Goal: Task Accomplishment & Management: Manage account settings

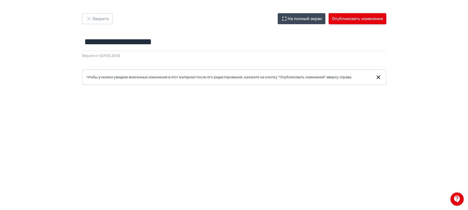
click at [372, 18] on button "Опубликовать изменения" at bounding box center [358, 18] width 58 height 11
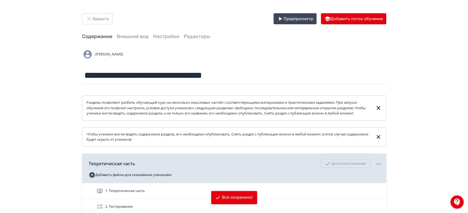
scroll to position [82, 0]
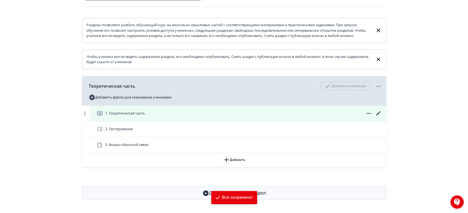
click at [379, 115] on icon at bounding box center [378, 113] width 7 height 7
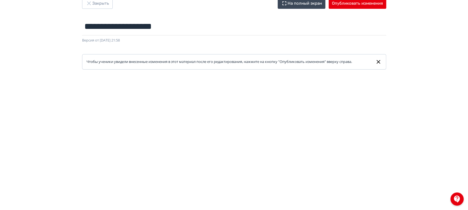
scroll to position [11, 0]
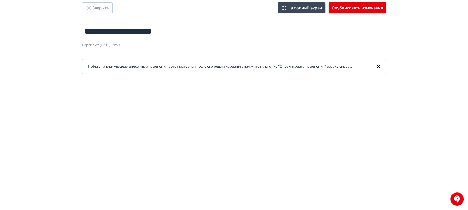
click at [351, 10] on button "Опубликовать изменения" at bounding box center [358, 7] width 58 height 11
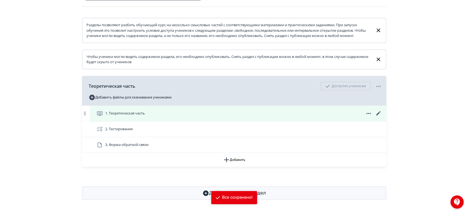
click at [378, 112] on icon at bounding box center [378, 113] width 7 height 7
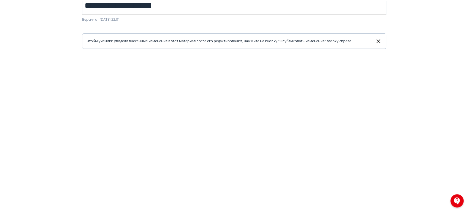
scroll to position [11, 0]
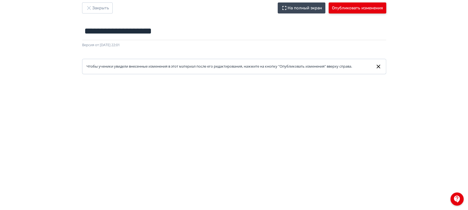
click at [364, 7] on button "Опубликовать изменения" at bounding box center [358, 7] width 58 height 11
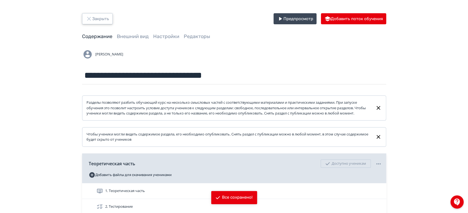
click at [107, 16] on button "Закрыть" at bounding box center [97, 18] width 31 height 11
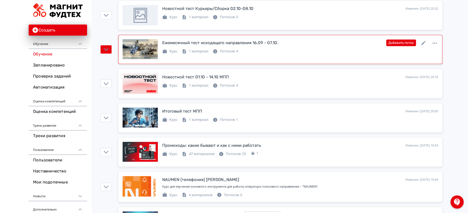
scroll to position [214, 0]
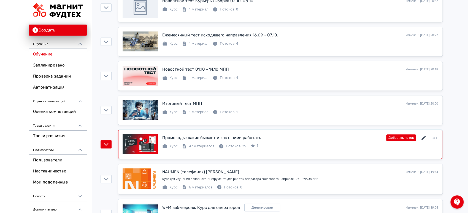
click at [424, 137] on icon at bounding box center [423, 137] width 4 height 4
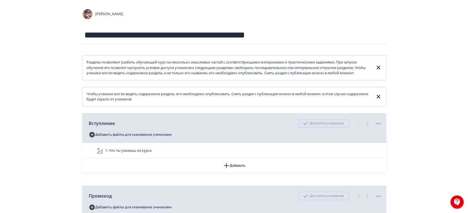
scroll to position [92, 0]
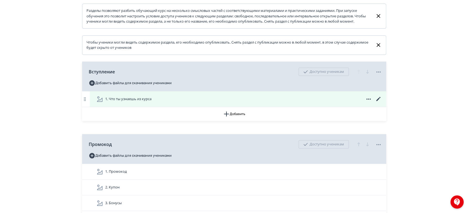
click at [182, 102] on div "1. Что ты узнаешь из курса" at bounding box center [238, 99] width 285 height 7
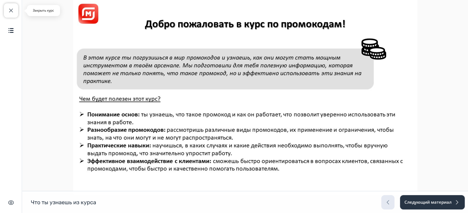
click at [11, 11] on span "button" at bounding box center [11, 10] width 7 height 7
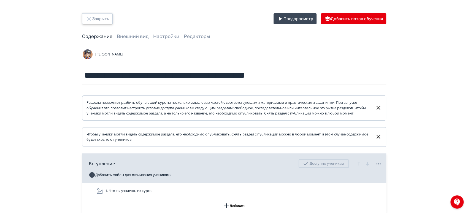
click at [96, 16] on button "Закрыть" at bounding box center [97, 18] width 31 height 11
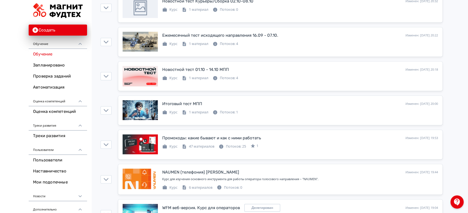
scroll to position [214, 0]
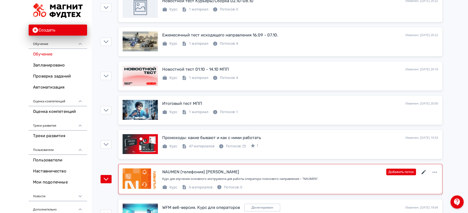
click at [424, 171] on icon at bounding box center [423, 172] width 7 height 7
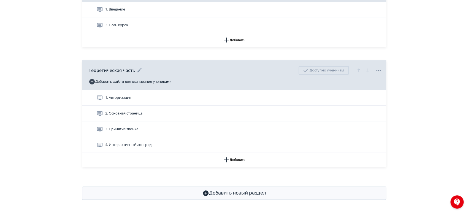
scroll to position [186, 0]
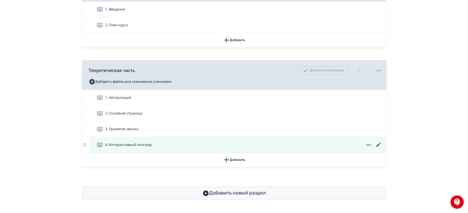
click at [341, 143] on div "4. Интерактивный лонгрид" at bounding box center [238, 144] width 285 height 7
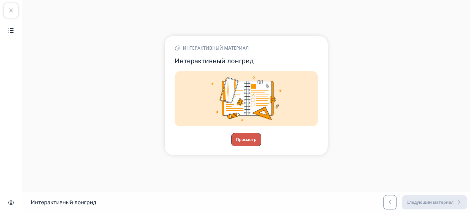
click at [245, 139] on button "Просмотр" at bounding box center [246, 139] width 30 height 13
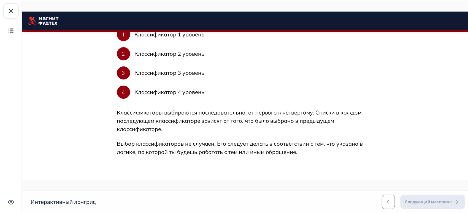
scroll to position [217, 0]
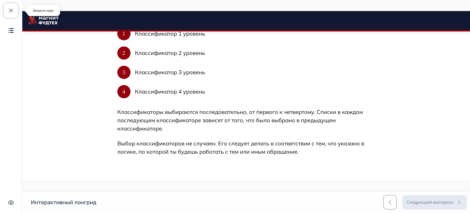
click at [14, 12] on button "Закрыть курс" at bounding box center [11, 10] width 14 height 14
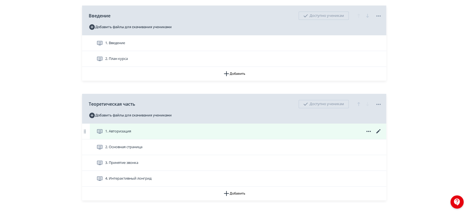
scroll to position [153, 0]
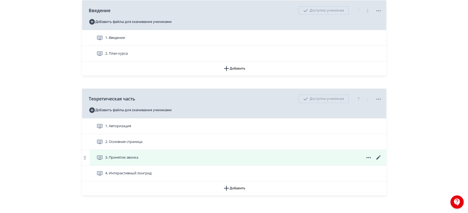
click at [158, 157] on div "3. Принятие звонка" at bounding box center [238, 157] width 296 height 15
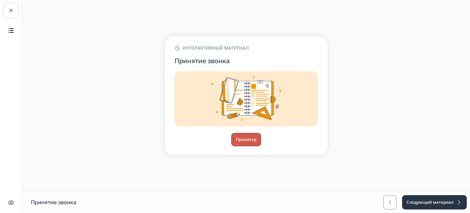
click at [251, 138] on button "Просмотр" at bounding box center [246, 139] width 30 height 13
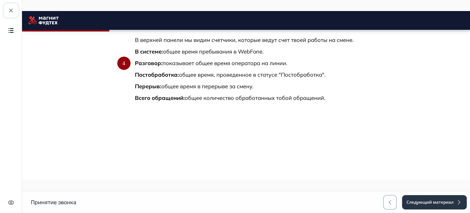
scroll to position [473, 0]
click at [254, 126] on button "Продолжить" at bounding box center [245, 124] width 51 height 13
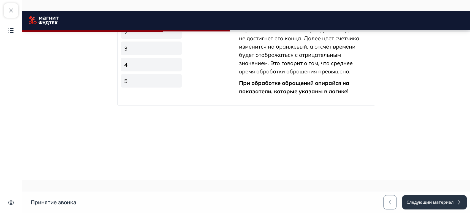
scroll to position [965, 0]
click at [169, 39] on link "2" at bounding box center [151, 31] width 61 height 13
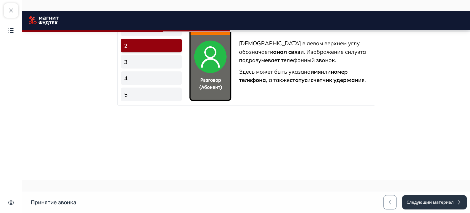
click at [166, 102] on ul "1 2 3 4 5" at bounding box center [151, 61] width 63 height 81
click at [167, 68] on link "3" at bounding box center [151, 61] width 61 height 13
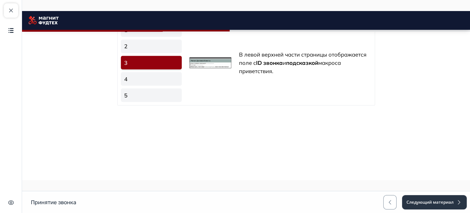
click at [166, 85] on link "4" at bounding box center [151, 78] width 61 height 13
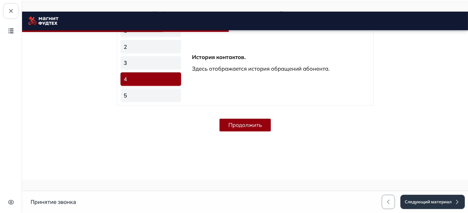
scroll to position [1011, 0]
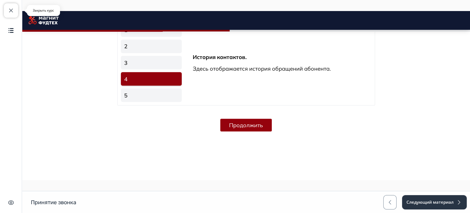
click at [6, 10] on button "Закрыть курс" at bounding box center [11, 10] width 14 height 14
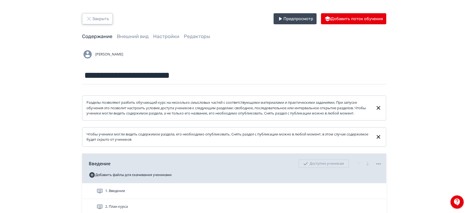
click at [86, 13] on button "Закрыть" at bounding box center [97, 18] width 31 height 11
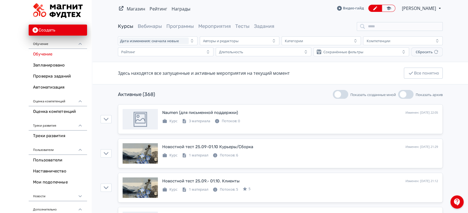
click at [419, 9] on span "[PERSON_NAME]" at bounding box center [419, 8] width 35 height 7
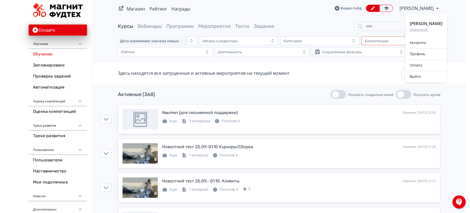
click at [421, 41] on div "Аккаунты" at bounding box center [426, 42] width 42 height 11
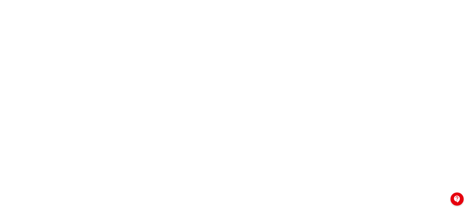
scroll to position [122, 0]
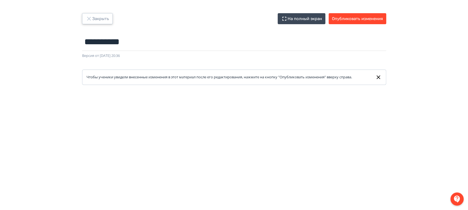
click at [99, 21] on button "Закрыть" at bounding box center [97, 18] width 31 height 11
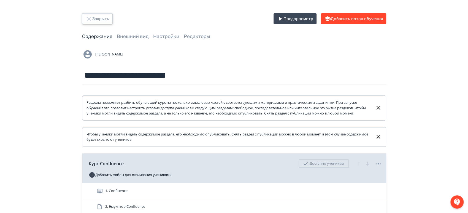
click at [99, 17] on button "Закрыть" at bounding box center [97, 18] width 31 height 11
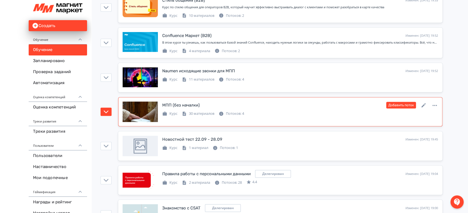
scroll to position [153, 0]
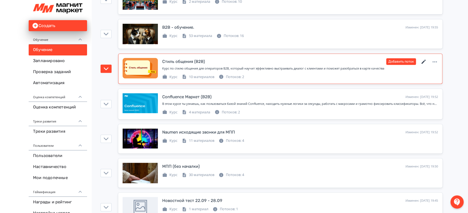
click at [424, 59] on icon at bounding box center [423, 61] width 4 height 4
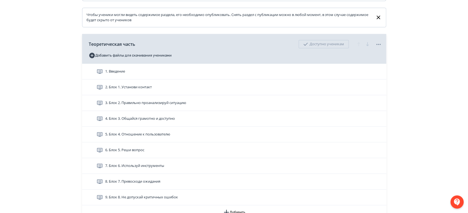
scroll to position [153, 0]
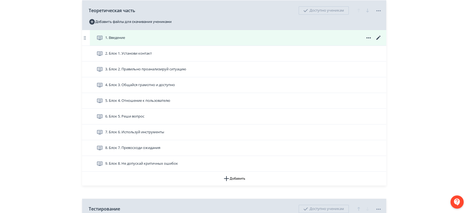
click at [247, 45] on div "1. Введение" at bounding box center [238, 37] width 296 height 15
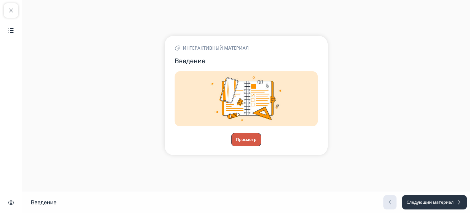
click at [248, 143] on button "Просмотр" at bounding box center [246, 139] width 30 height 13
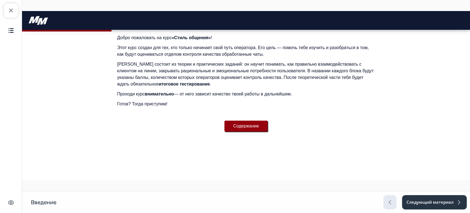
click at [243, 122] on button "Содержание" at bounding box center [246, 125] width 44 height 11
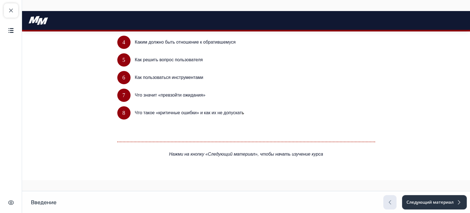
scroll to position [280, 0]
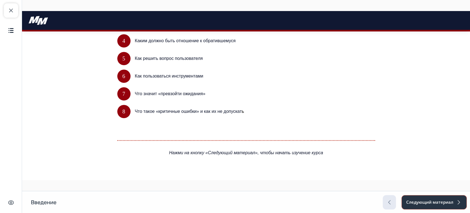
click at [431, 195] on button "Следующий материал" at bounding box center [434, 202] width 65 height 14
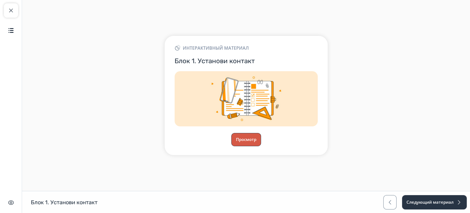
click at [244, 140] on button "Просмотр" at bounding box center [246, 139] width 30 height 13
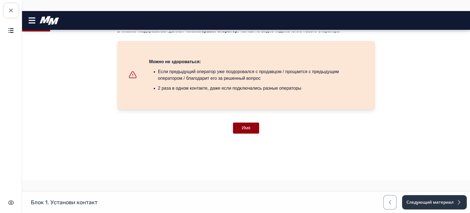
scroll to position [174, 0]
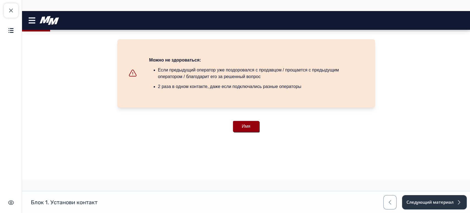
click at [251, 129] on button "Имя" at bounding box center [246, 126] width 26 height 11
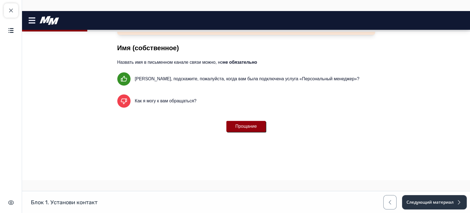
click at [253, 125] on button "Прощание" at bounding box center [245, 126] width 39 height 11
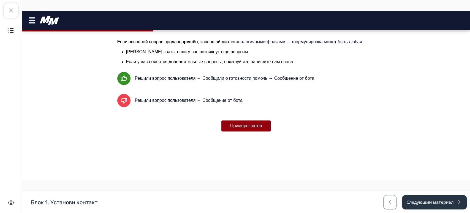
click at [253, 125] on button "Примеры чатов" at bounding box center [246, 125] width 50 height 11
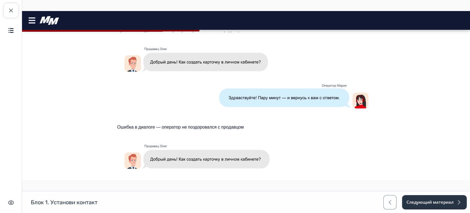
scroll to position [579, 0]
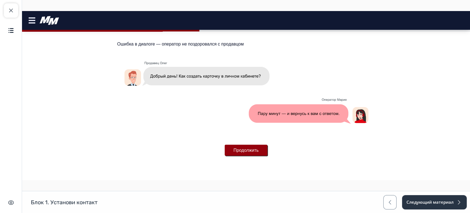
click at [252, 147] on button "Продолжить" at bounding box center [246, 149] width 43 height 11
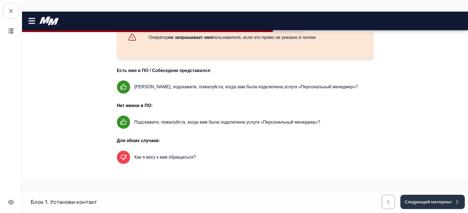
scroll to position [92, 0]
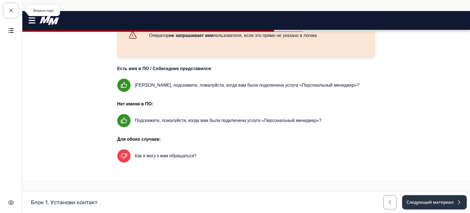
drag, startPoint x: 13, startPoint y: 11, endPoint x: 16, endPoint y: 12, distance: 3.0
click at [13, 11] on span "button" at bounding box center [11, 10] width 7 height 7
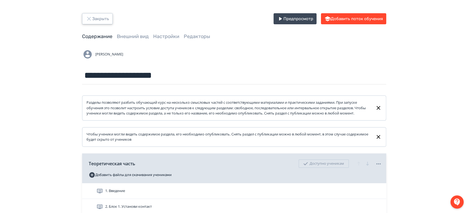
click at [92, 17] on button "Закрыть" at bounding box center [97, 18] width 31 height 11
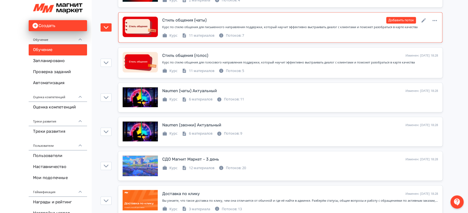
scroll to position [551, 0]
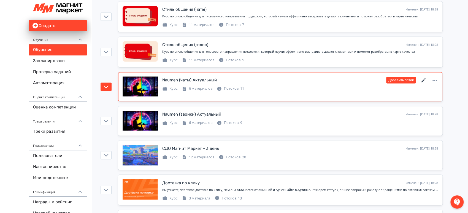
click at [424, 79] on icon at bounding box center [423, 80] width 7 height 7
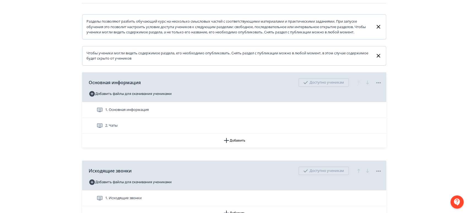
scroll to position [122, 0]
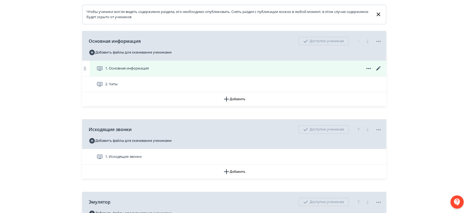
click at [339, 70] on div "1. Основная информация" at bounding box center [238, 68] width 296 height 15
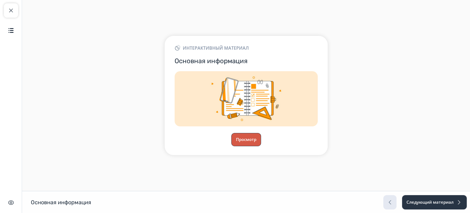
click at [250, 139] on button "Просмотр" at bounding box center [246, 139] width 30 height 13
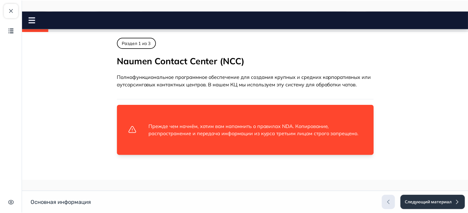
scroll to position [92, 0]
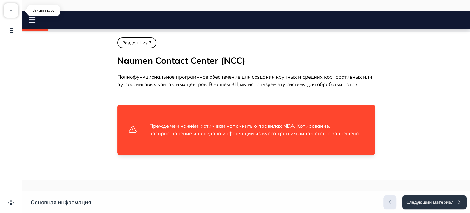
click at [11, 8] on span "button" at bounding box center [11, 10] width 7 height 7
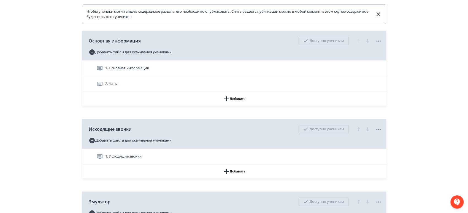
scroll to position [112, 0]
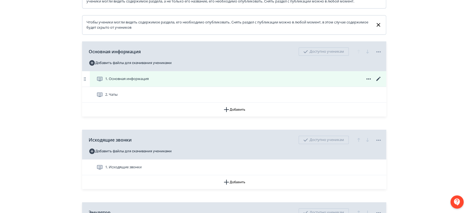
click at [378, 82] on icon at bounding box center [378, 78] width 7 height 7
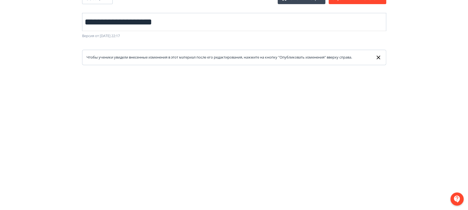
scroll to position [11, 0]
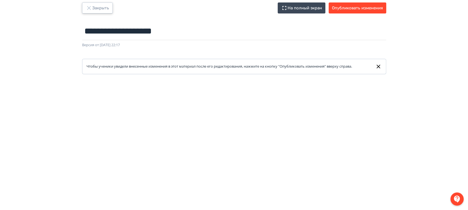
click at [102, 9] on button "Закрыть" at bounding box center [97, 7] width 31 height 11
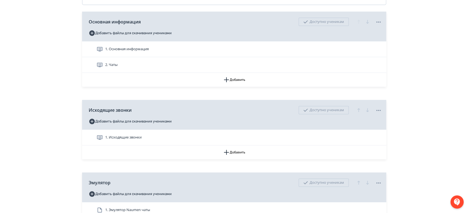
scroll to position [153, 0]
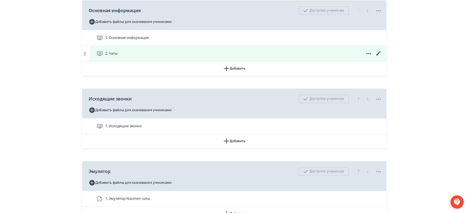
click at [378, 57] on icon at bounding box center [378, 53] width 7 height 7
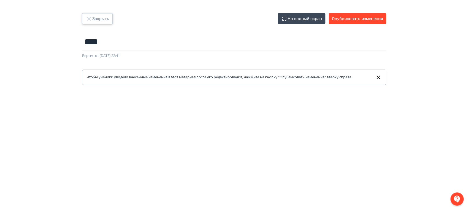
click at [105, 17] on button "Закрыть" at bounding box center [97, 18] width 31 height 11
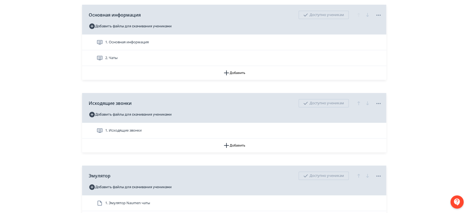
scroll to position [183, 0]
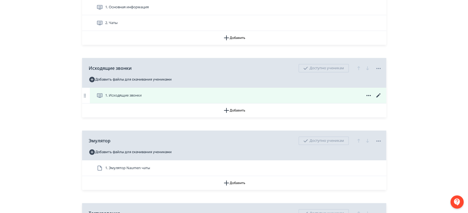
click at [376, 99] on icon at bounding box center [378, 95] width 7 height 7
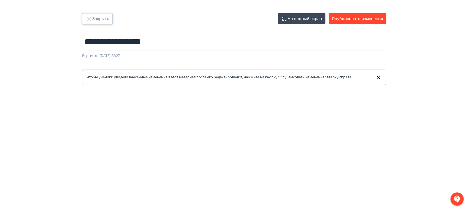
click at [103, 21] on button "Закрыть" at bounding box center [97, 18] width 31 height 11
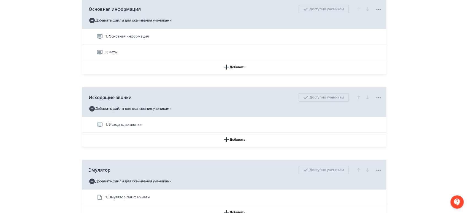
scroll to position [183, 0]
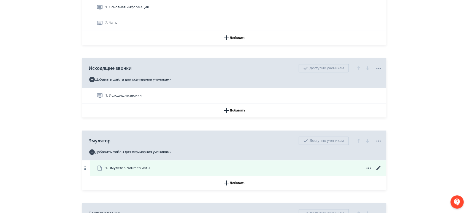
click at [269, 166] on div "1. Эмулятор Naumen чаты" at bounding box center [238, 167] width 296 height 15
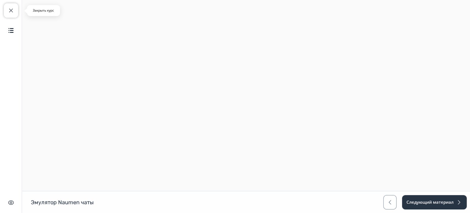
click at [11, 11] on span "button" at bounding box center [11, 10] width 7 height 7
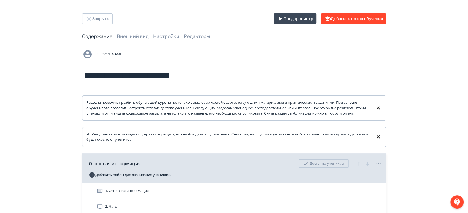
click at [91, 20] on icon "button" at bounding box center [89, 18] width 7 height 7
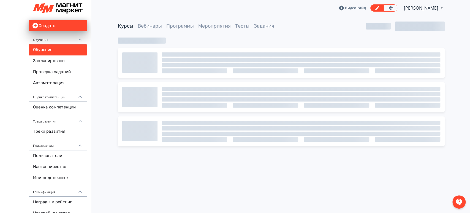
click at [427, 12] on div "Видео-[PERSON_NAME] PRO Повысьте эффективность платформы при помощи дополнитель…" at bounding box center [281, 8] width 327 height 16
click at [430, 10] on span "[PERSON_NAME]" at bounding box center [421, 8] width 35 height 7
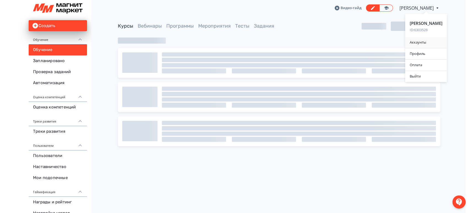
click at [424, 43] on div "Аккаунты" at bounding box center [426, 42] width 42 height 11
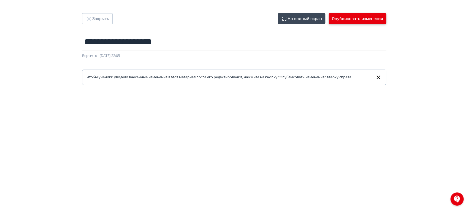
click at [365, 19] on button "Опубликовать изменения" at bounding box center [358, 18] width 58 height 11
